Goal: Information Seeking & Learning: Learn about a topic

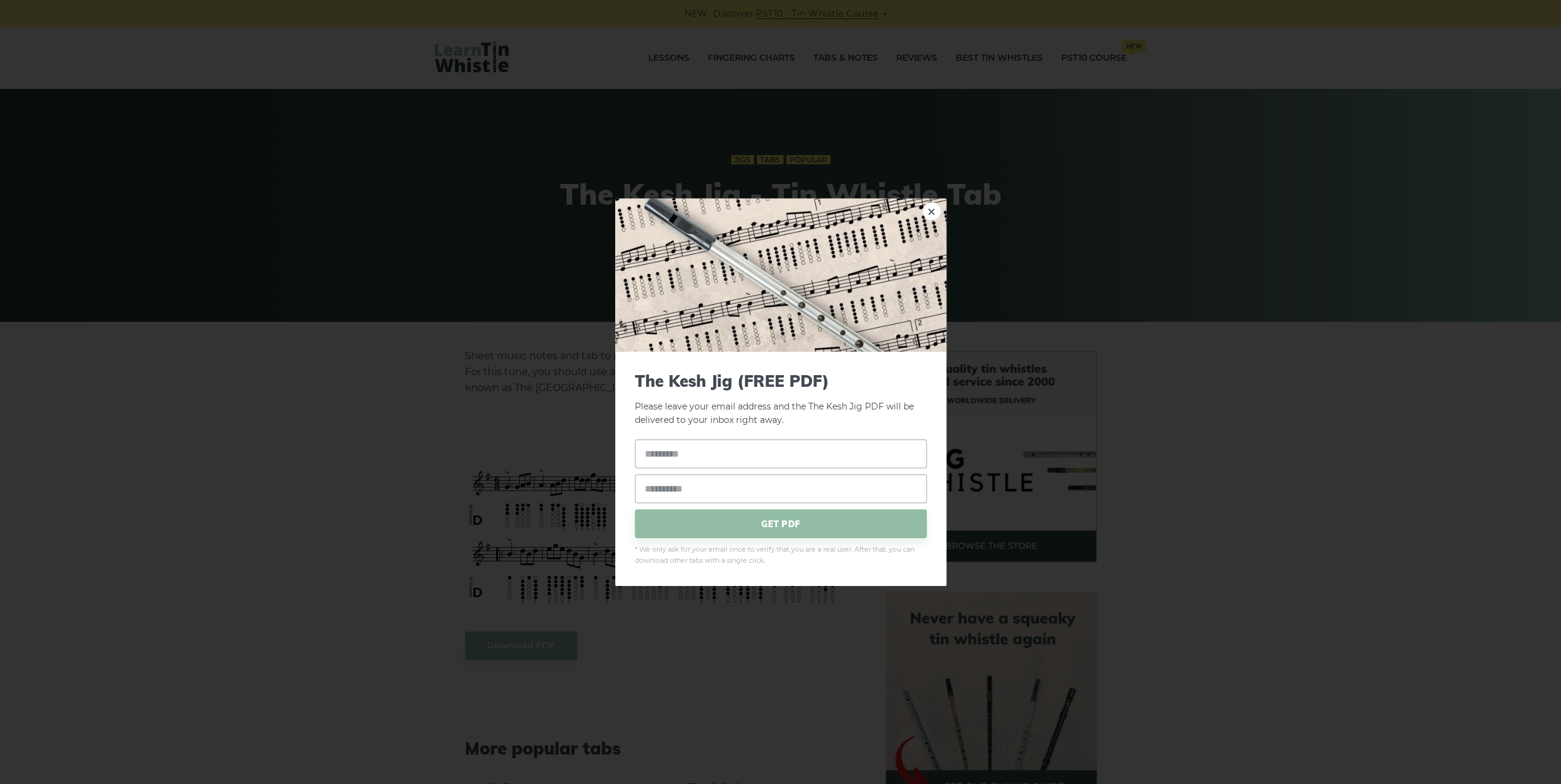
click at [253, 258] on div "× The Kesh Jig (FREE PDF) Please leave your email address and the The Kesh Jig …" at bounding box center [780, 392] width 1561 height 784
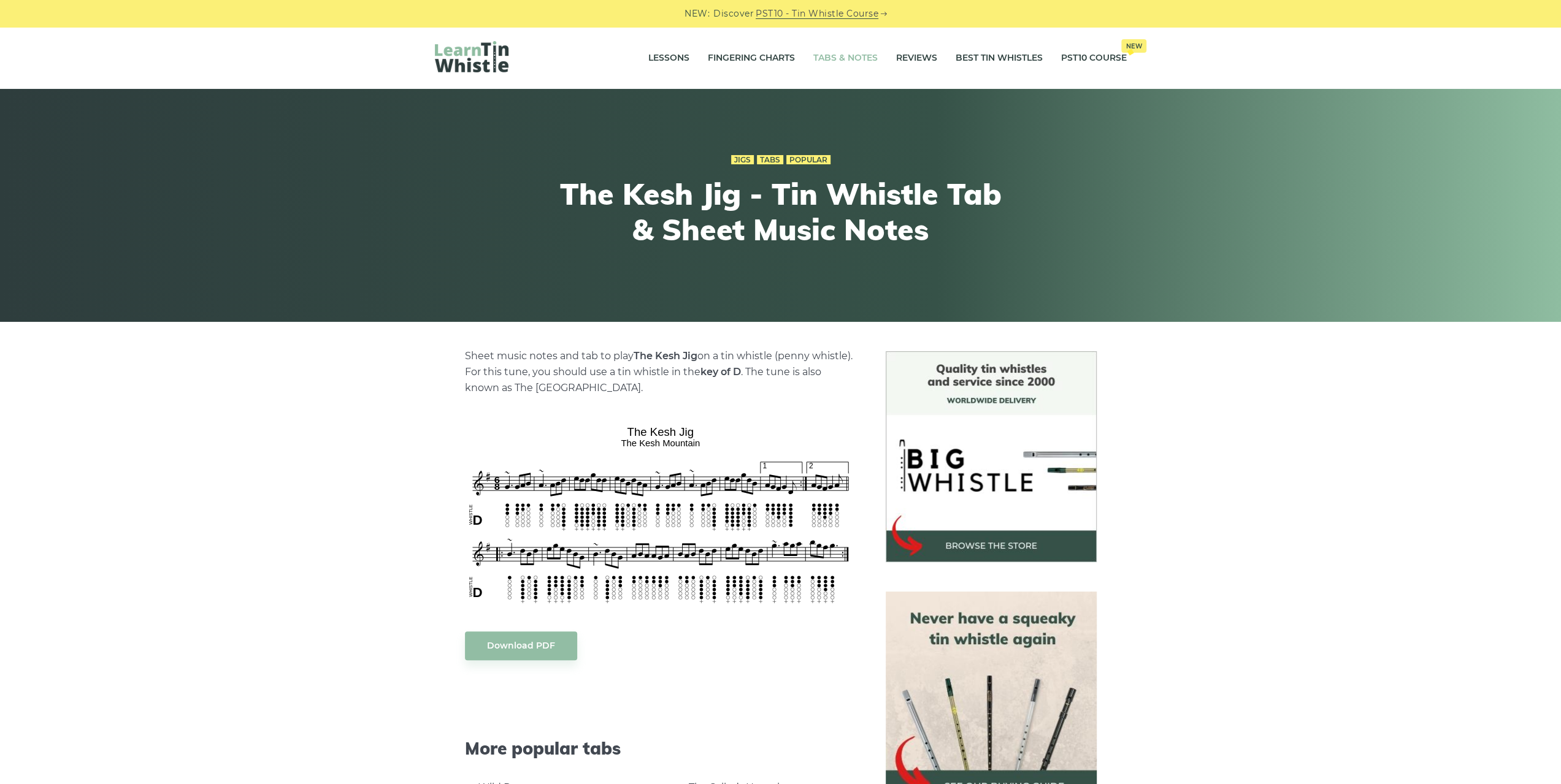
click at [817, 60] on link "Tabs & Notes" at bounding box center [845, 58] width 65 height 31
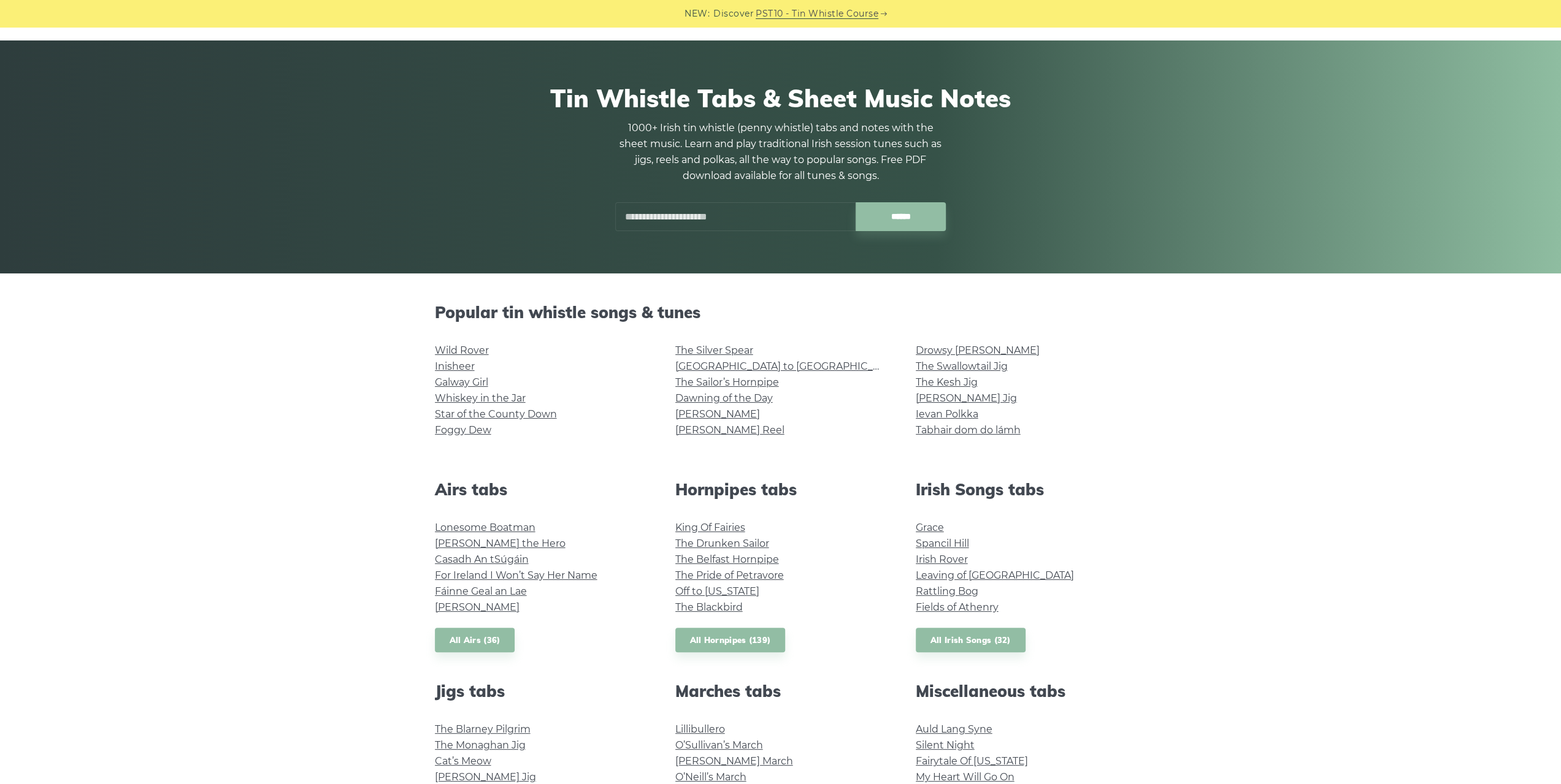
scroll to position [245, 0]
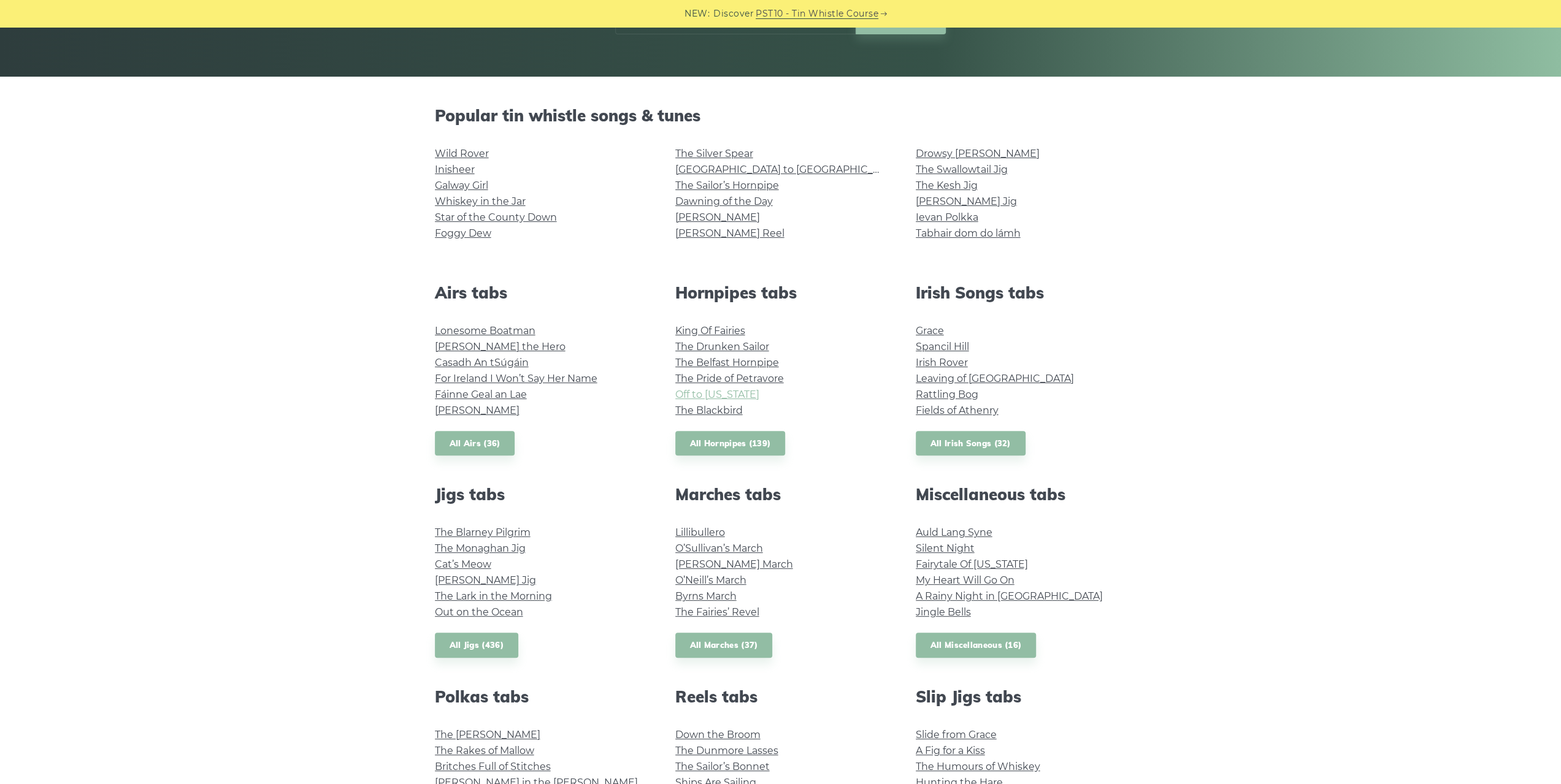
click at [734, 394] on link "Off to California" at bounding box center [717, 395] width 84 height 12
click at [728, 569] on link "Brian Boru’s March" at bounding box center [734, 564] width 118 height 12
click at [745, 637] on link "All Marches (37)" at bounding box center [724, 645] width 98 height 25
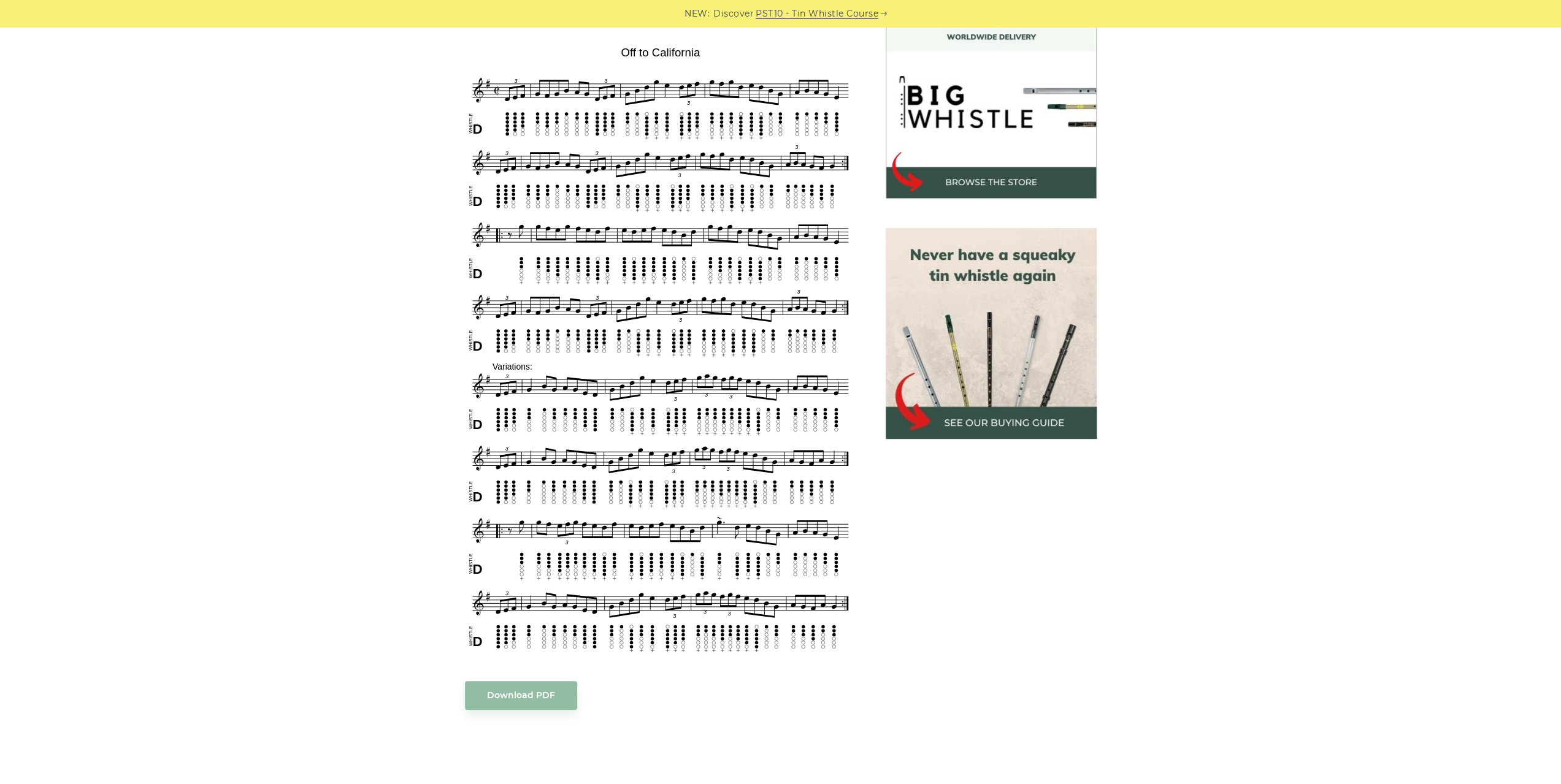
scroll to position [368, 0]
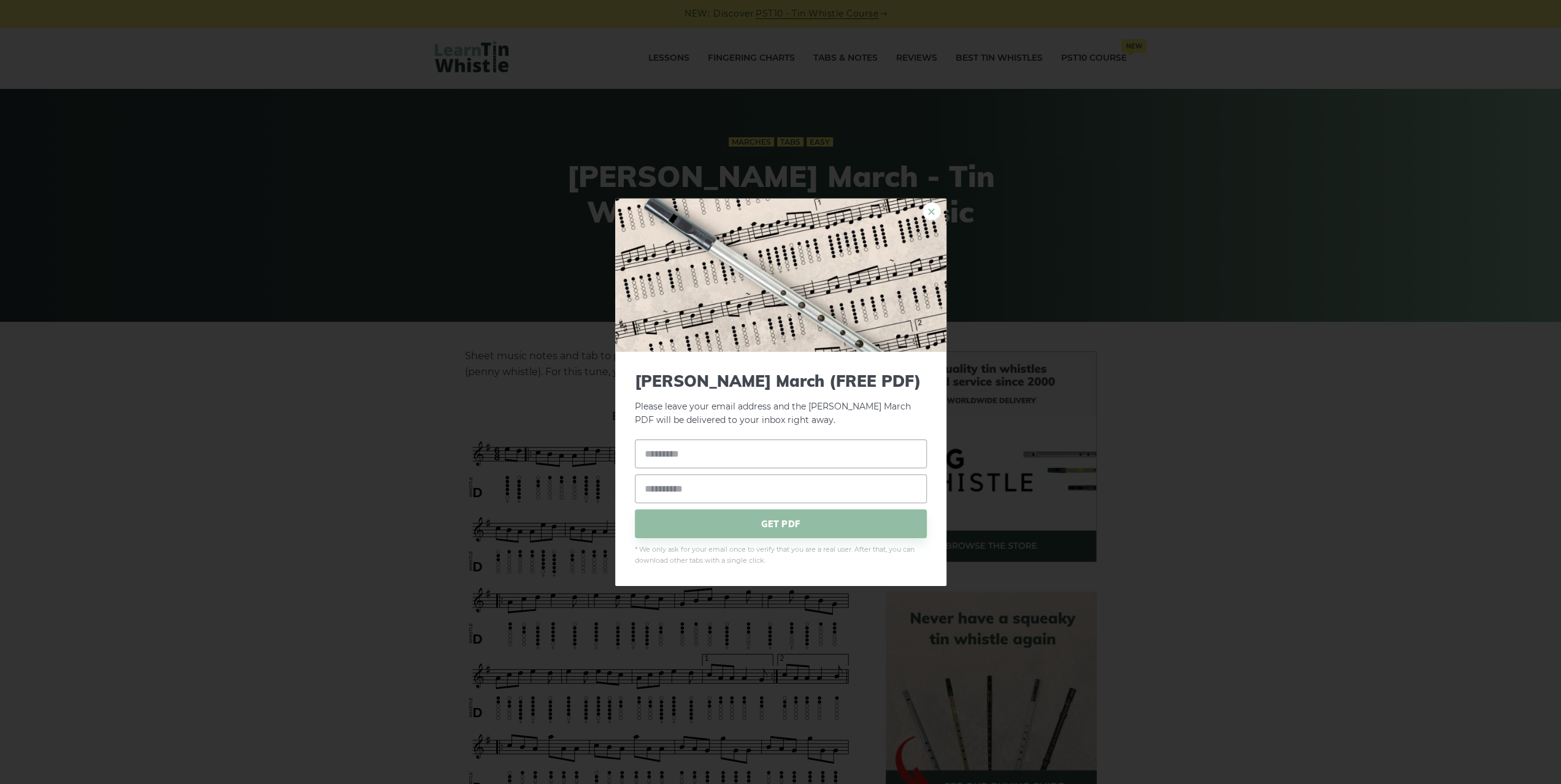
click at [939, 208] on link "×" at bounding box center [931, 210] width 18 height 18
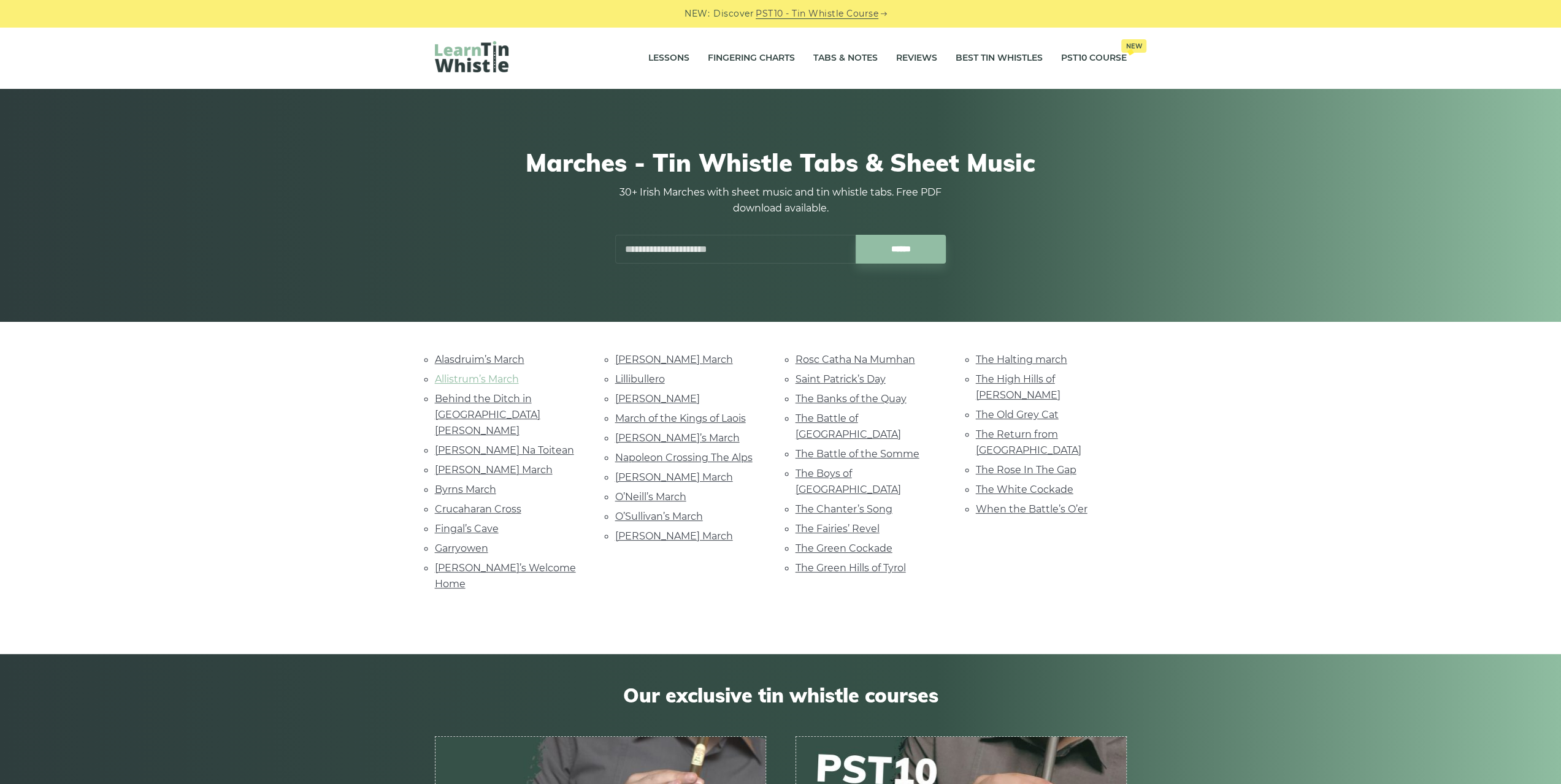
click at [488, 379] on link "Allistrum’s March" at bounding box center [476, 379] width 84 height 12
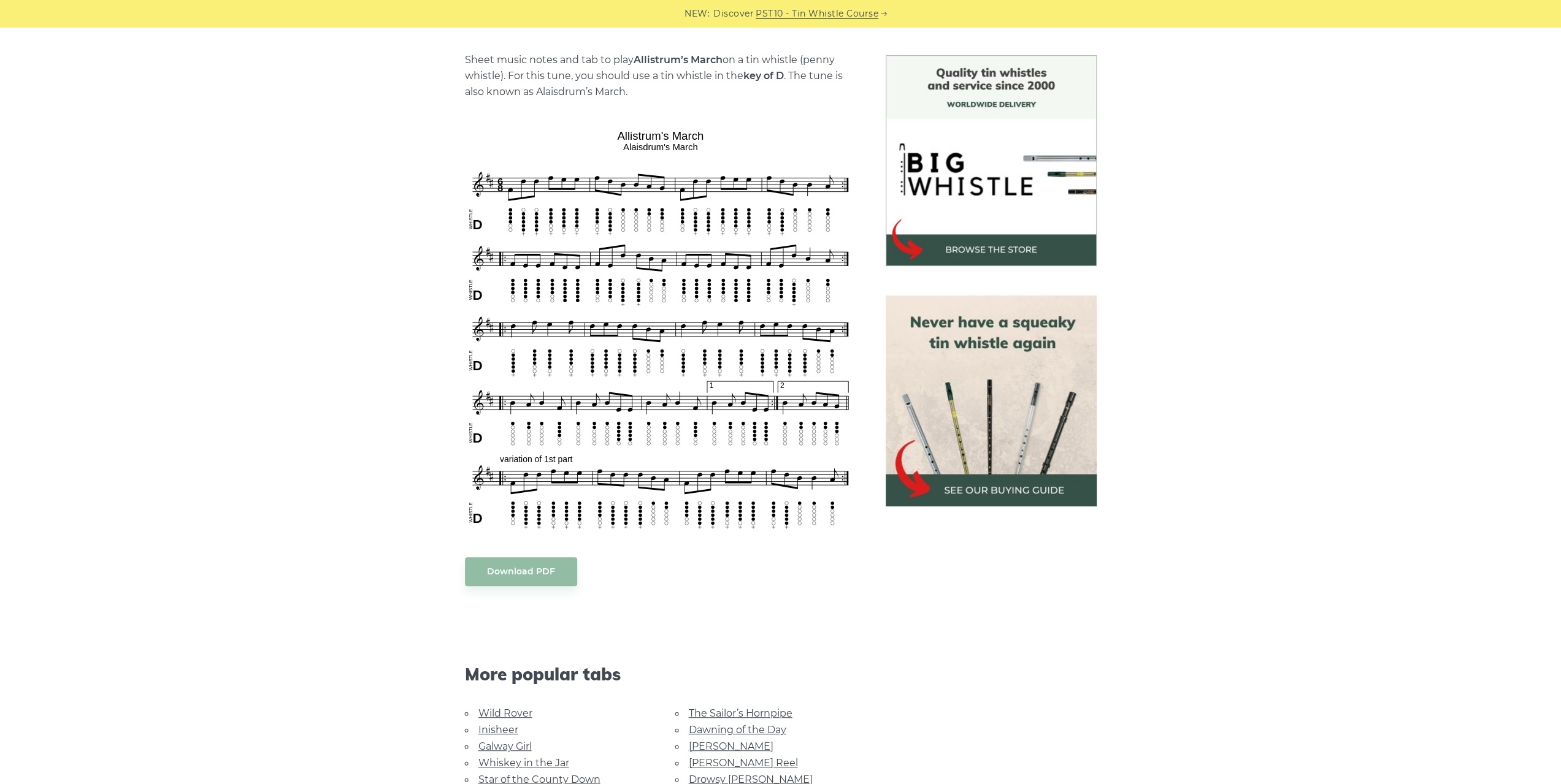
scroll to position [306, 0]
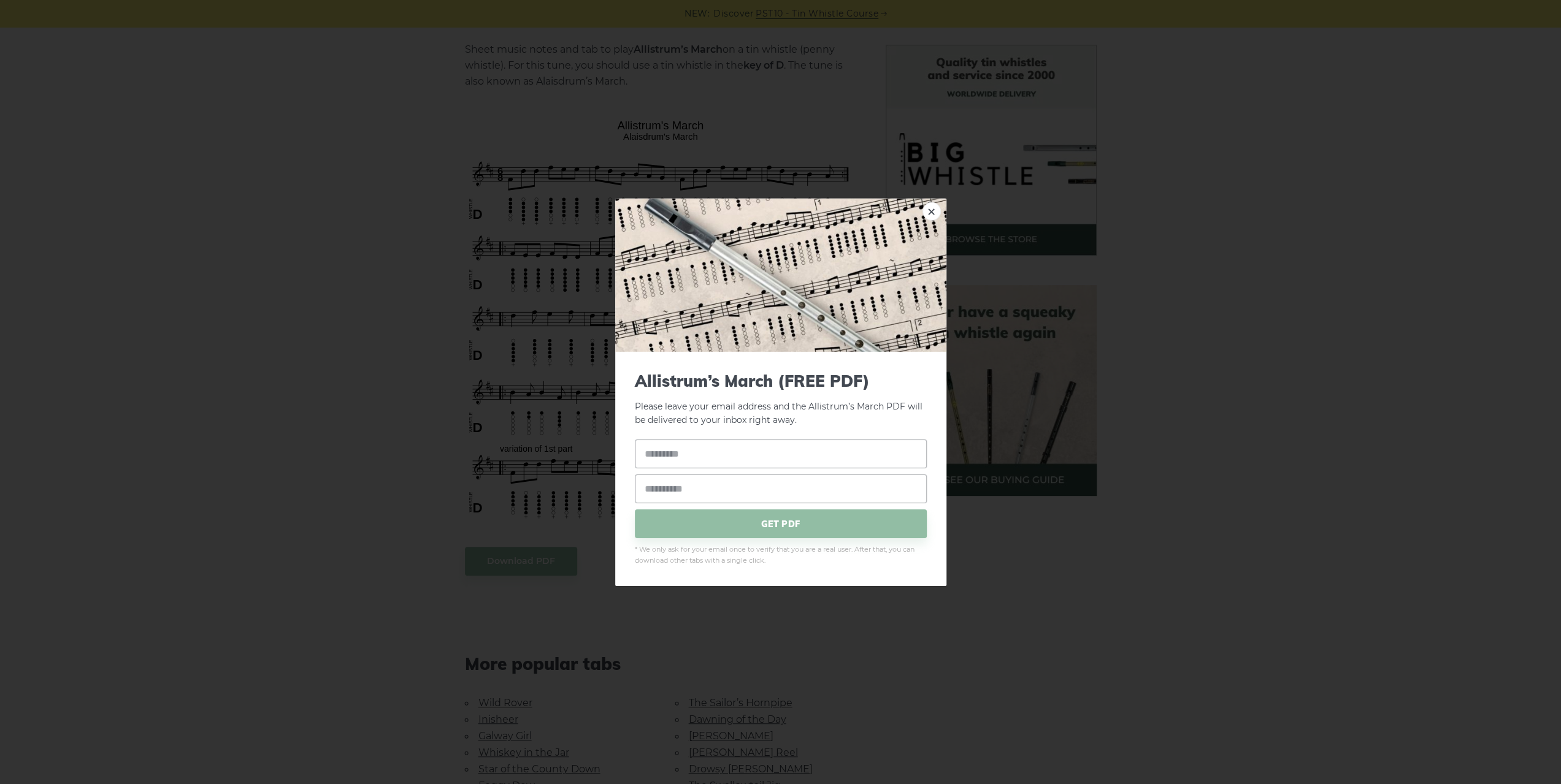
click at [112, 162] on div "× Allistrum’s March (FREE PDF) Please leave your email address and the Allistru…" at bounding box center [780, 392] width 1561 height 784
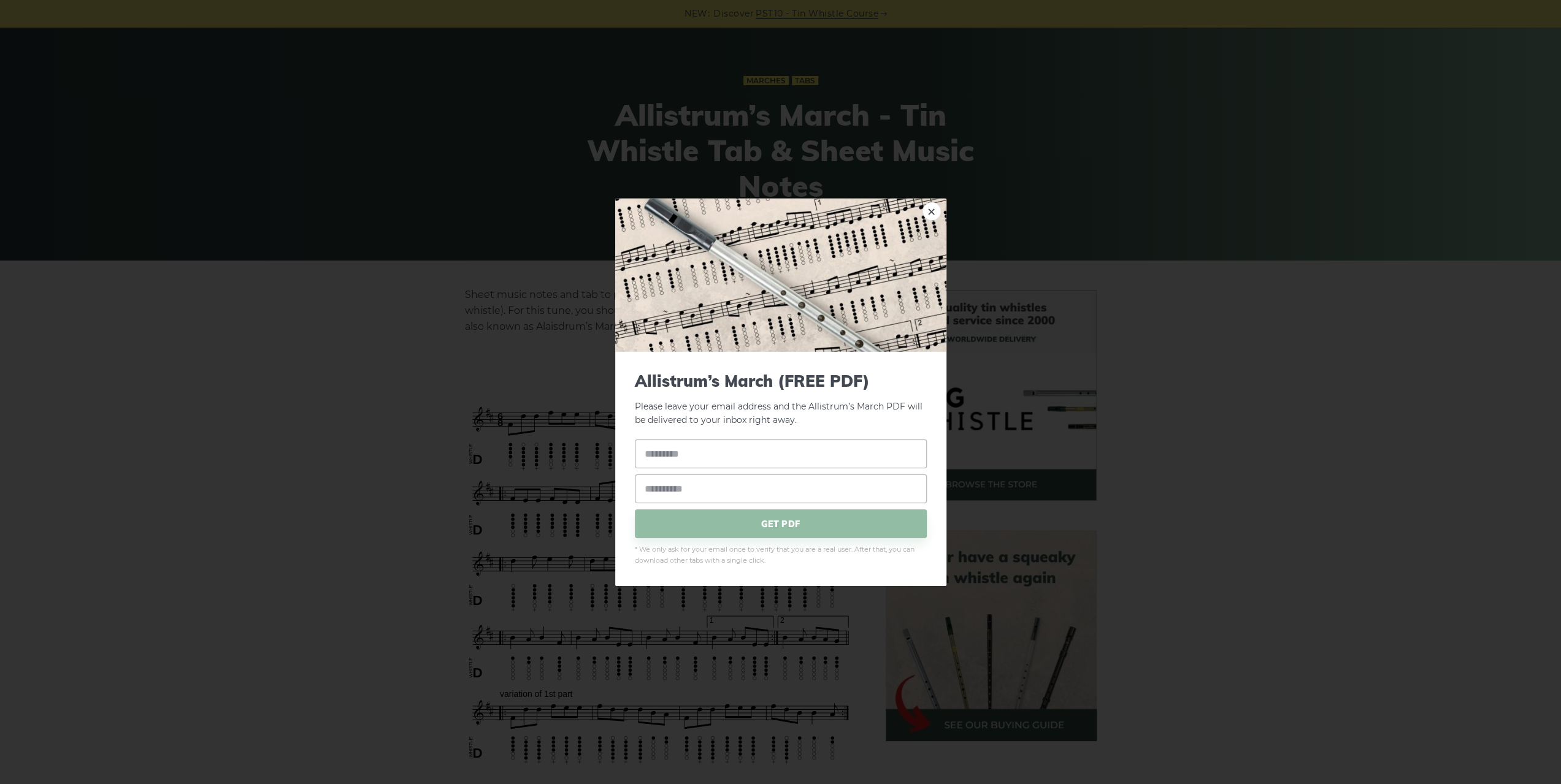
click at [344, 264] on div "× Allistrum’s March (FREE PDF) Please leave your email address and the Allistru…" at bounding box center [780, 392] width 1561 height 784
click at [929, 211] on link "×" at bounding box center [931, 210] width 18 height 18
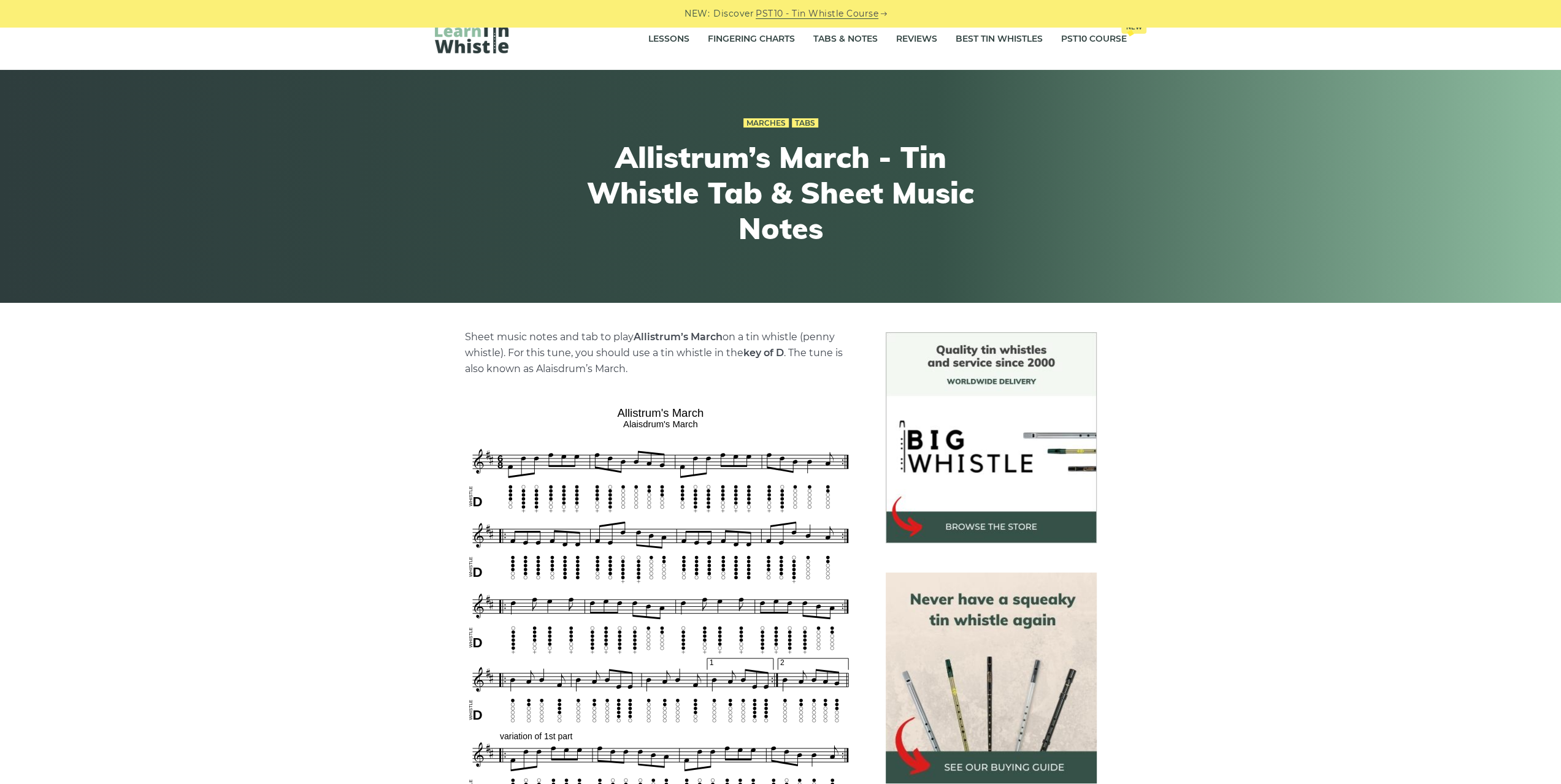
scroll to position [0, 0]
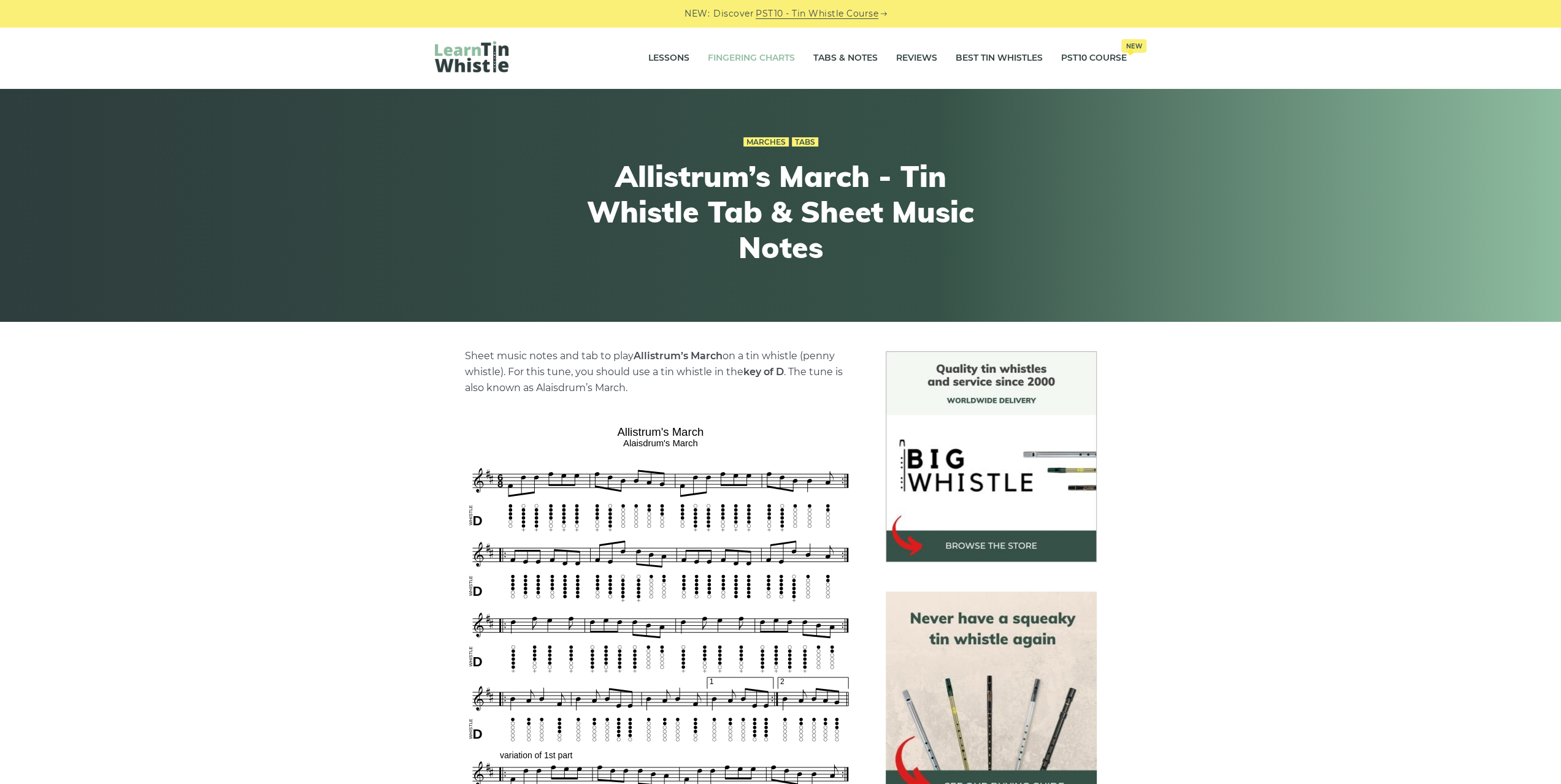
click at [728, 55] on link "Fingering Charts" at bounding box center [752, 58] width 87 height 31
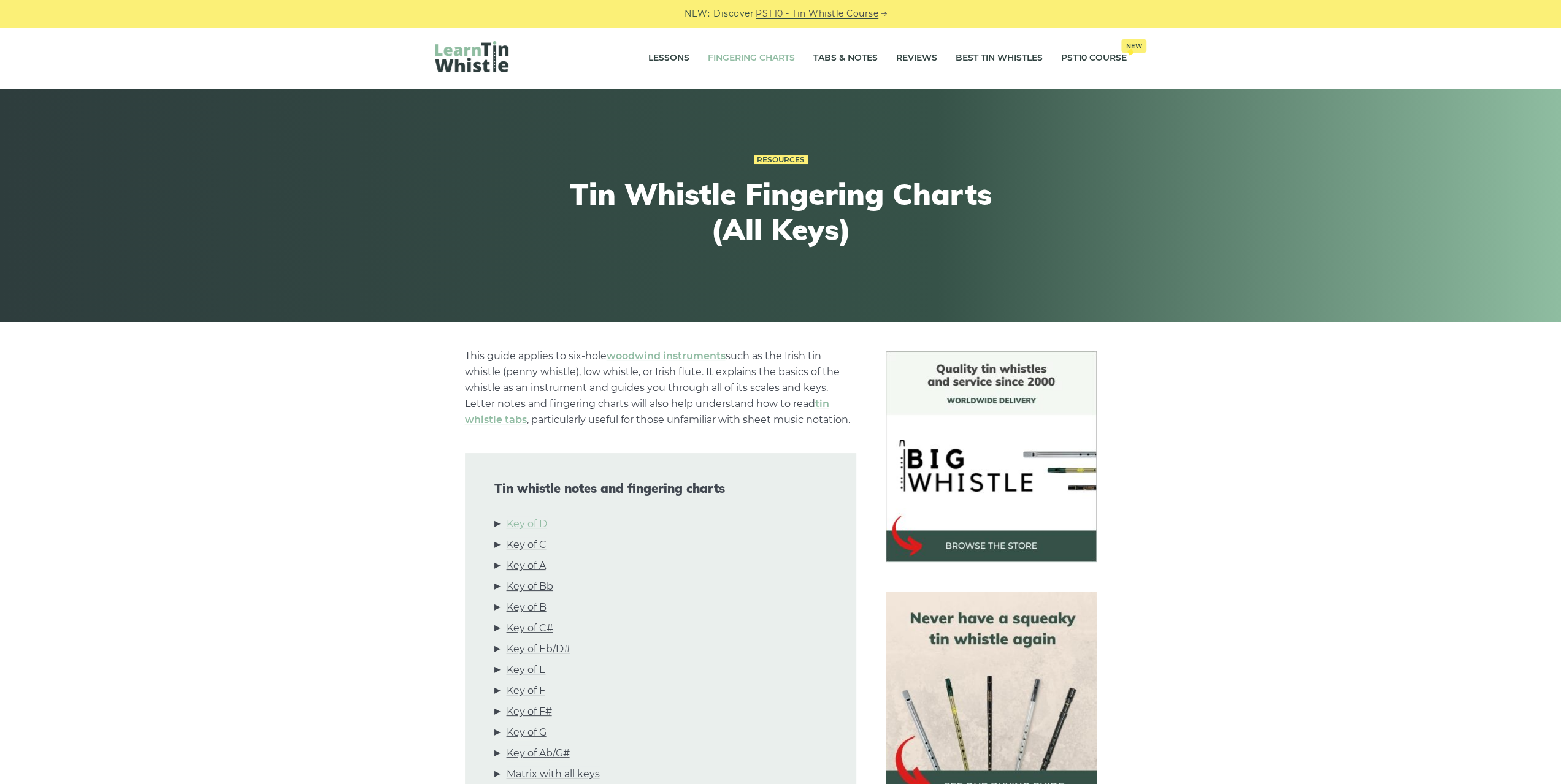
click at [538, 526] on link "Key of D" at bounding box center [526, 524] width 41 height 16
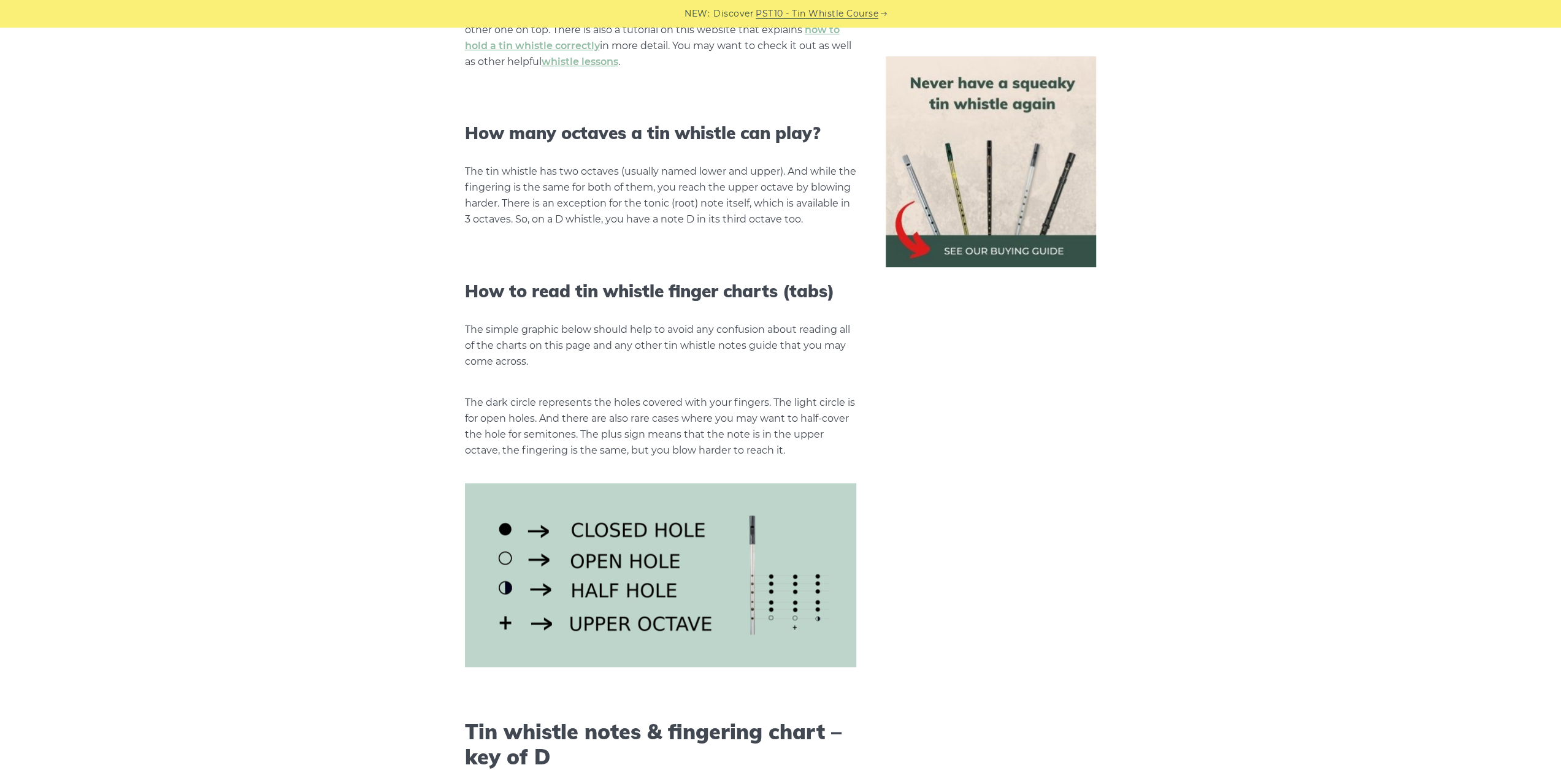
scroll to position [1604, 0]
